Goal: Transaction & Acquisition: Book appointment/travel/reservation

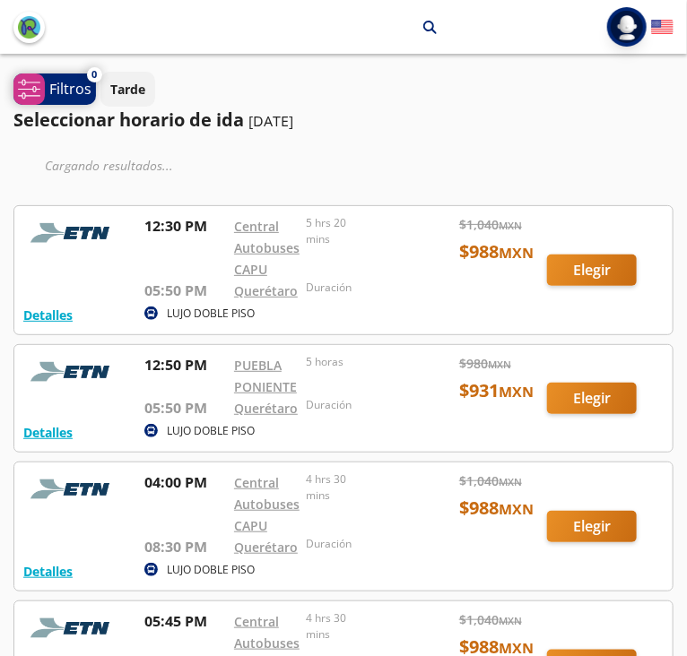
click at [74, 91] on p "Filtros" at bounding box center [70, 89] width 42 height 22
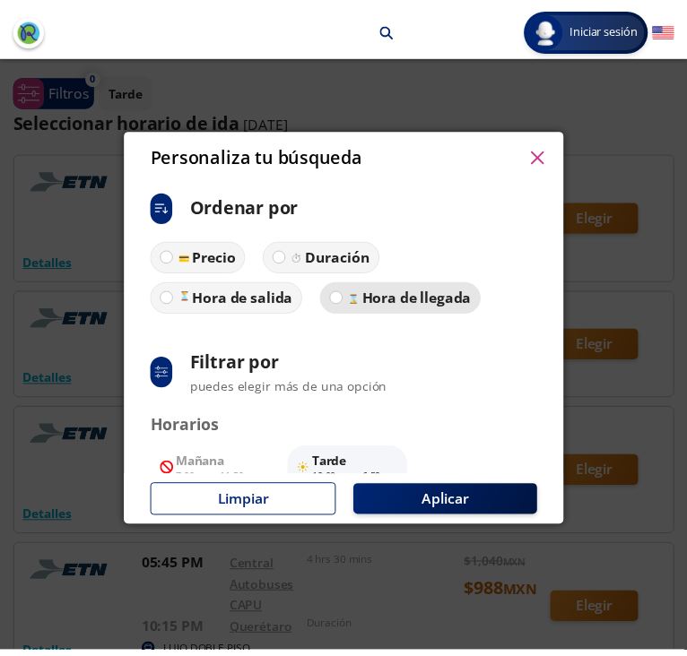
scroll to position [148, 0]
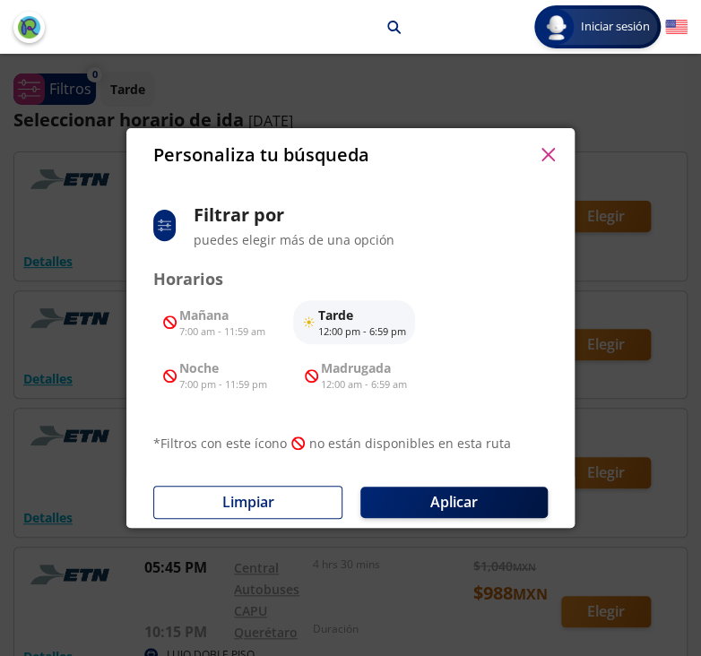
click at [553, 142] on button "button" at bounding box center [547, 155] width 27 height 27
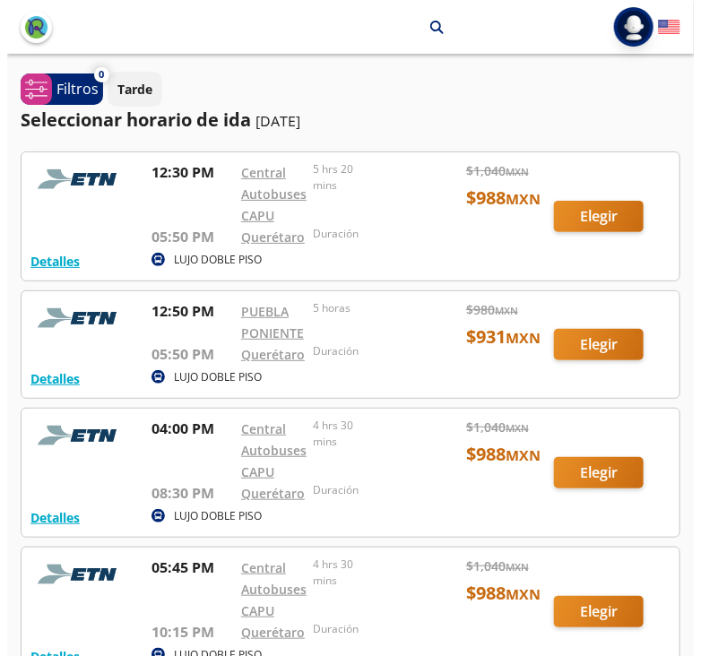
scroll to position [54, 0]
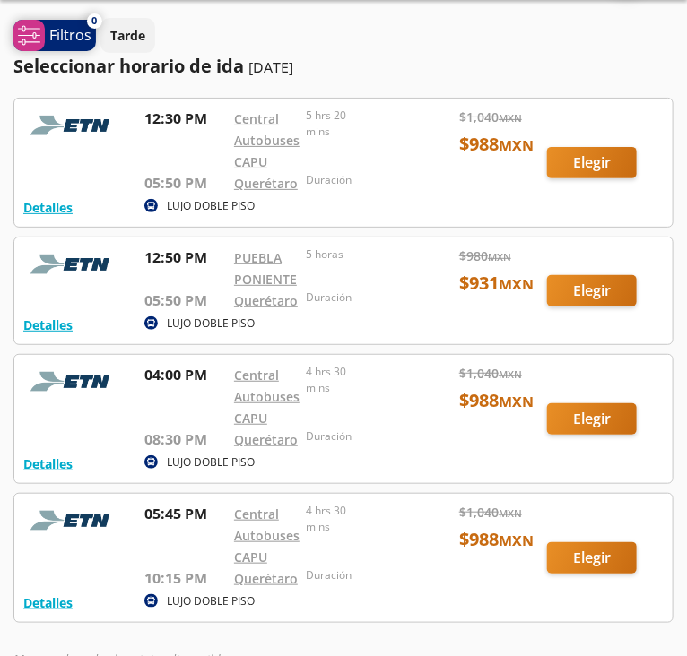
click at [54, 29] on p "Filtros" at bounding box center [70, 35] width 42 height 22
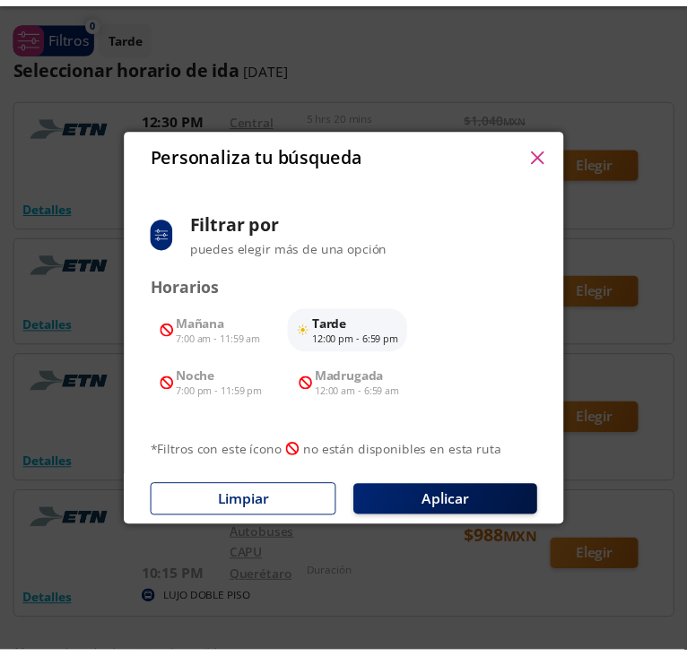
scroll to position [148, 0]
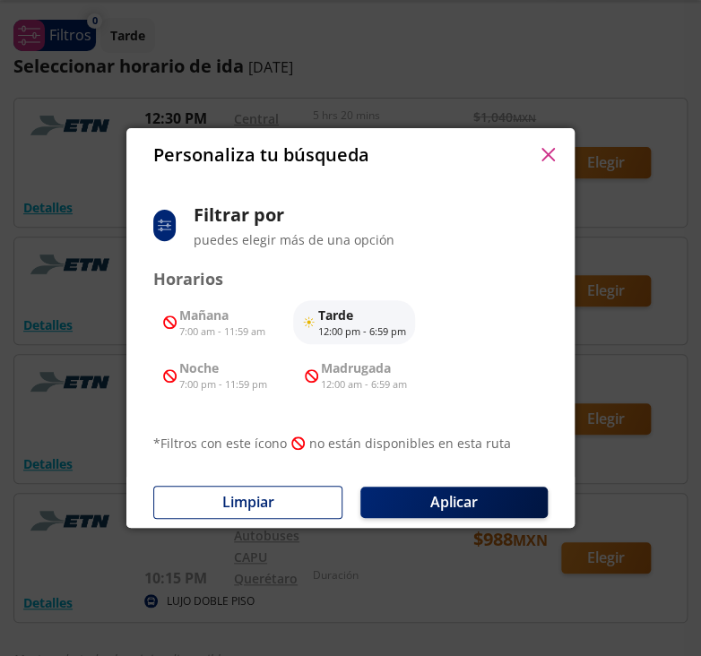
click at [556, 149] on button "button" at bounding box center [547, 155] width 27 height 27
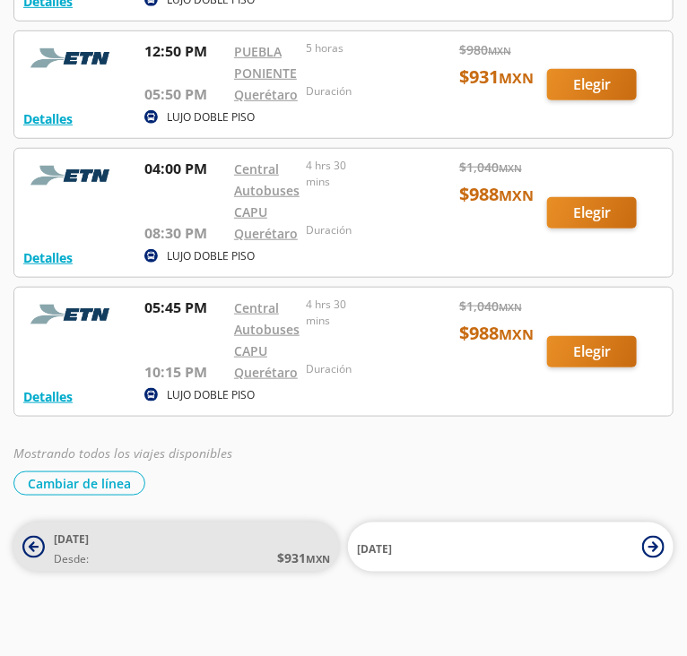
scroll to position [0, 0]
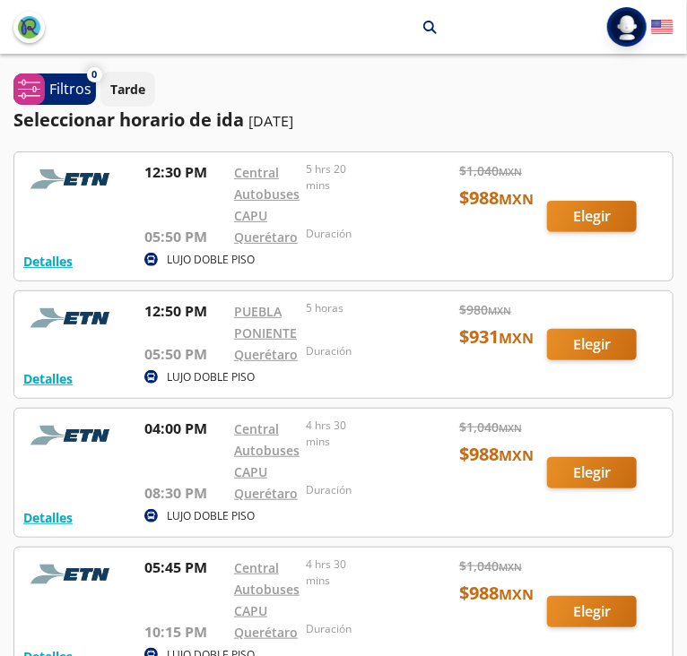
click at [0, 0] on img at bounding box center [0, 0] width 0 height 0
